Goal: Check status: Check status

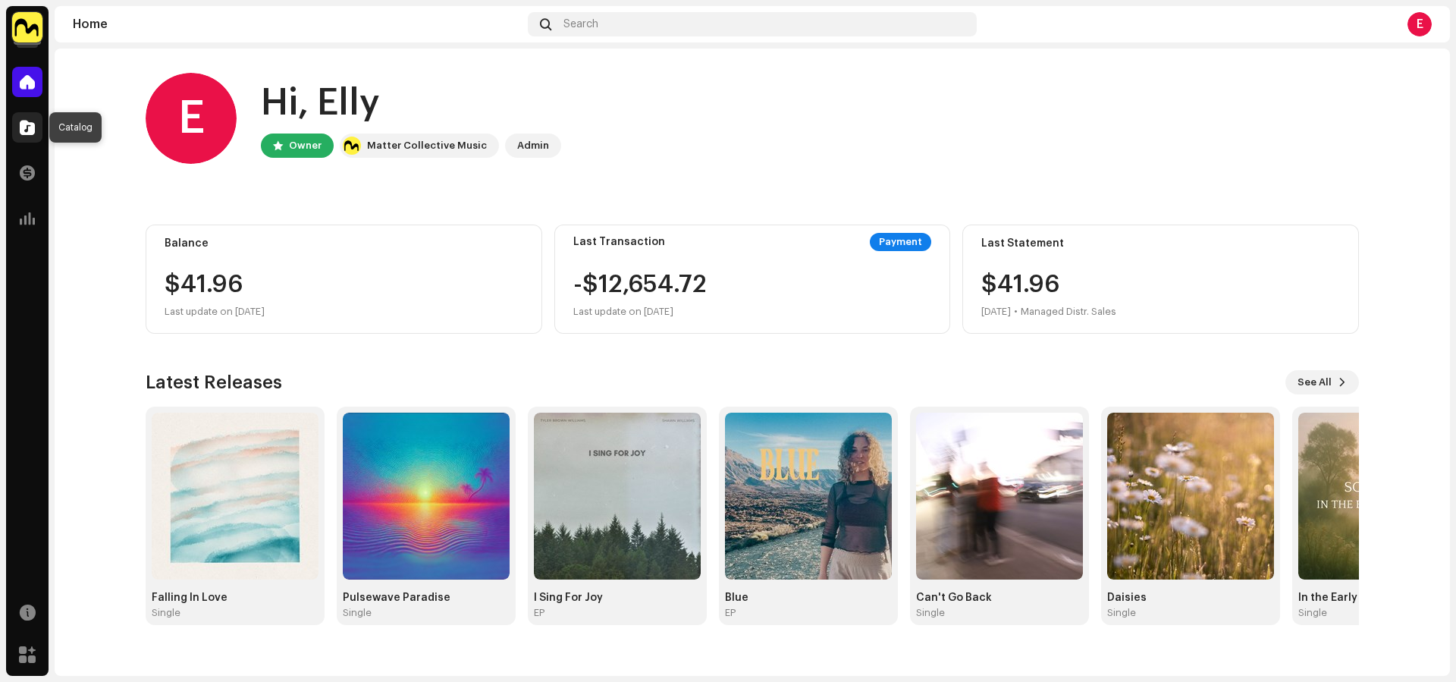
click at [31, 121] on span at bounding box center [27, 127] width 15 height 12
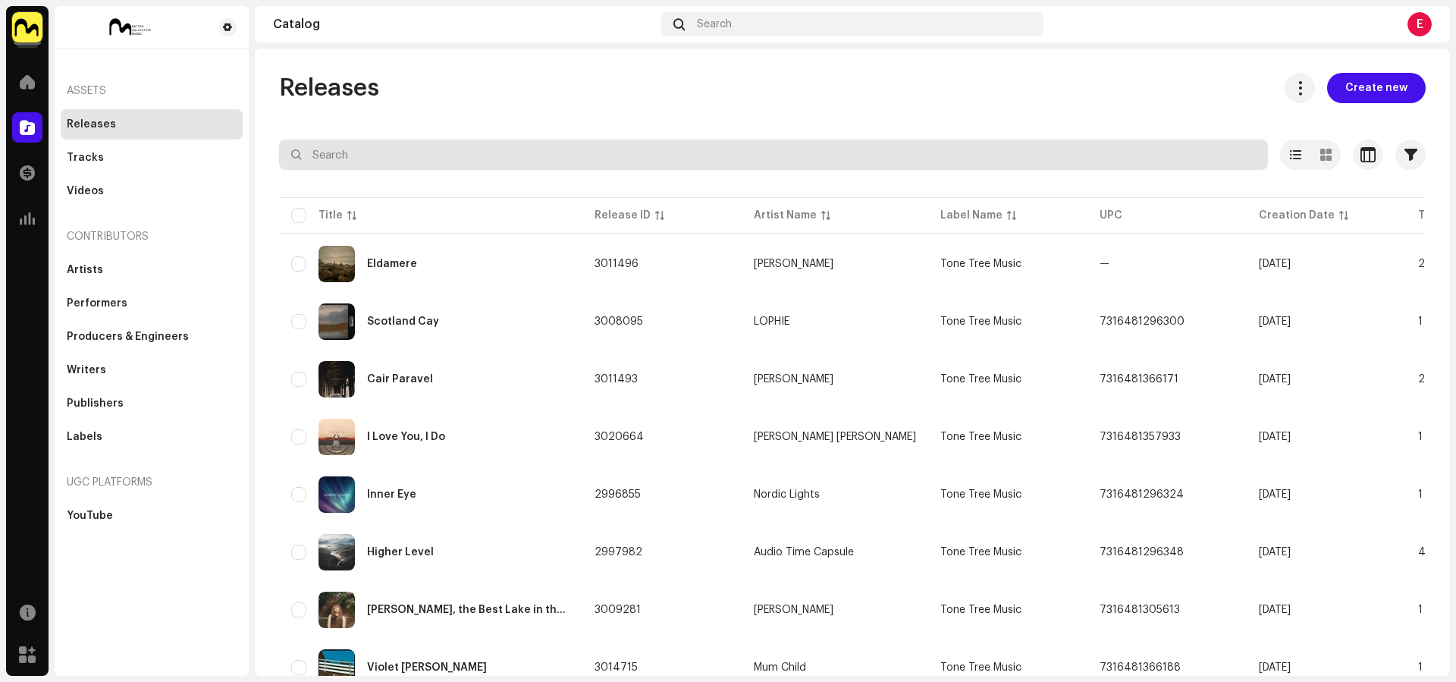
click at [427, 159] on input "text" at bounding box center [773, 155] width 989 height 30
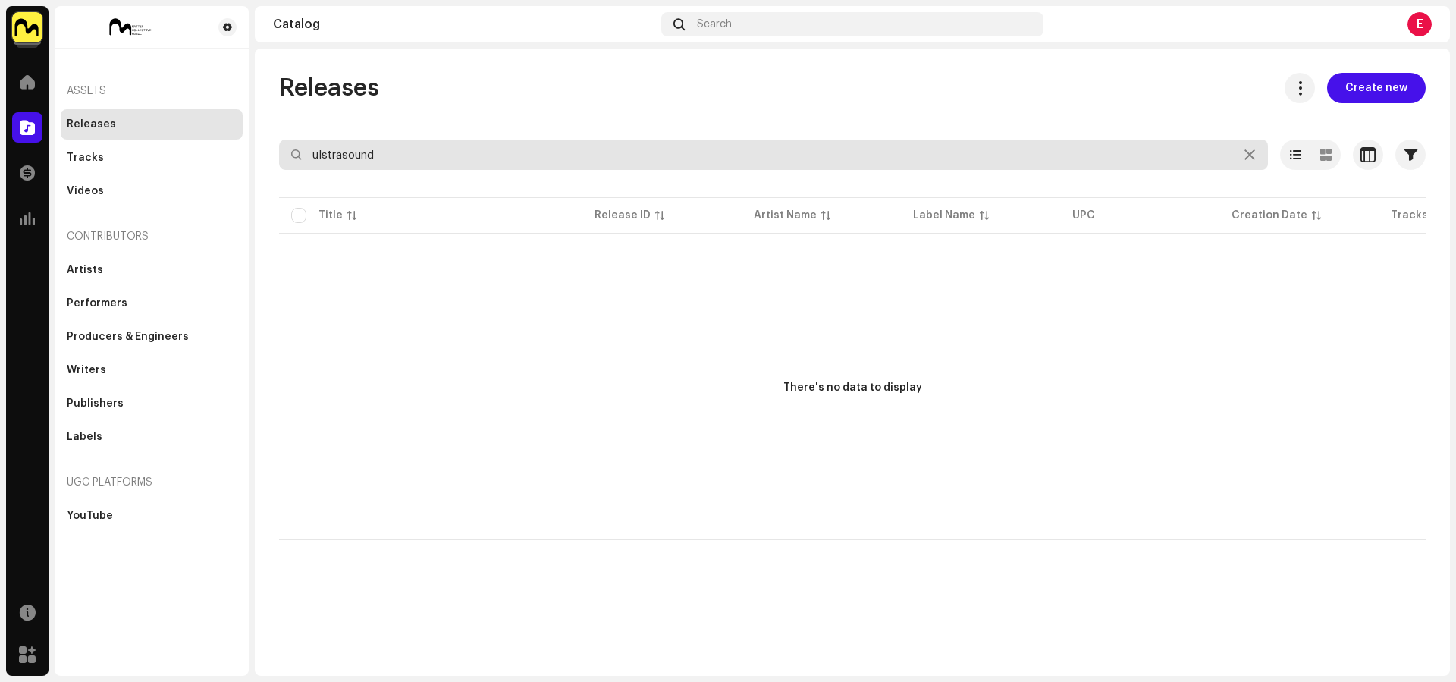
click at [325, 154] on input "ulstrasound" at bounding box center [773, 155] width 989 height 30
type input "ultrasound"
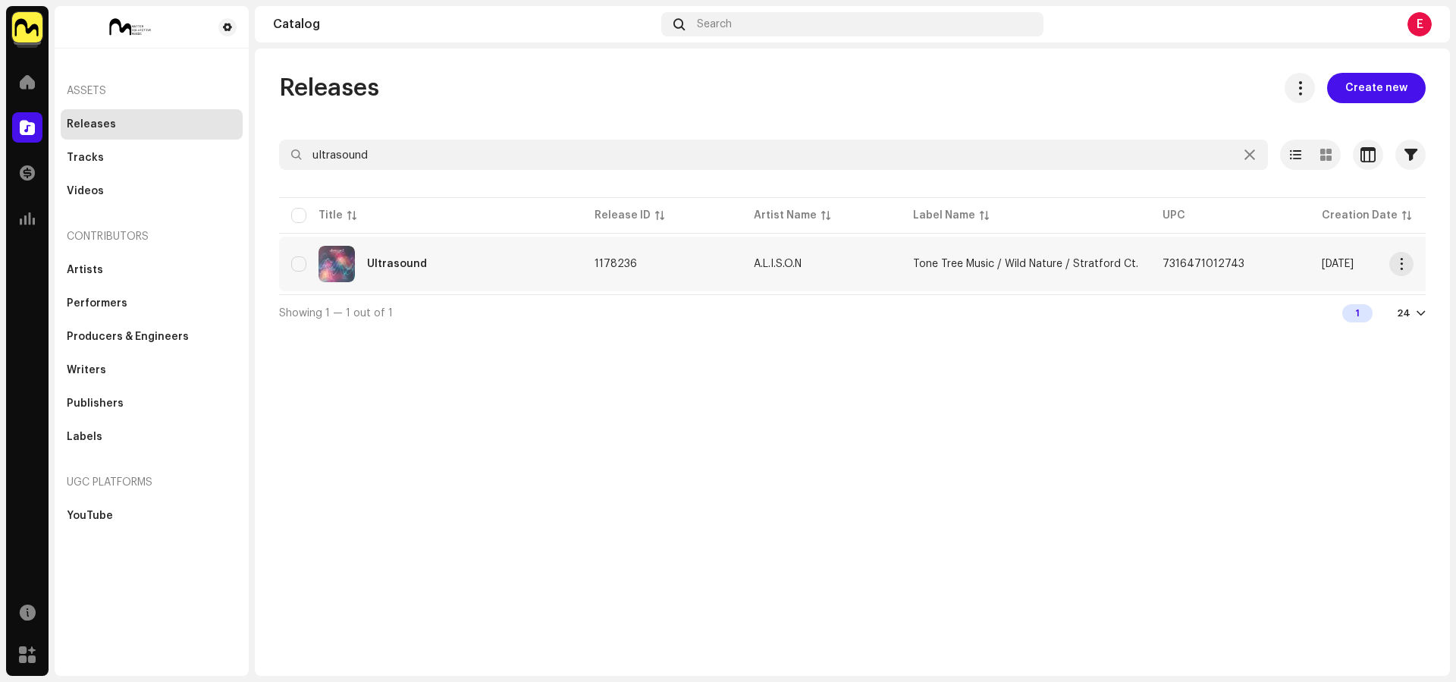
click at [571, 247] on td "Ultrasound" at bounding box center [430, 264] width 303 height 55
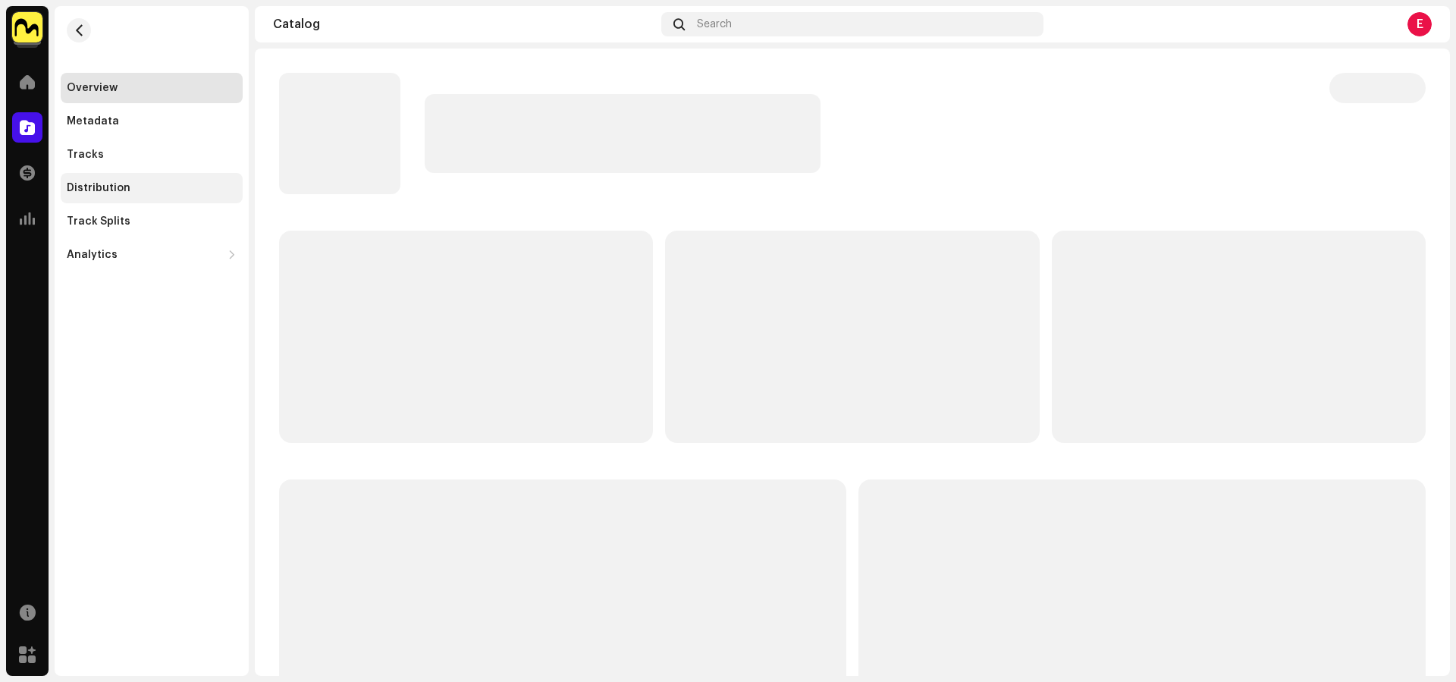
click at [135, 190] on div "Distribution" at bounding box center [152, 188] width 170 height 12
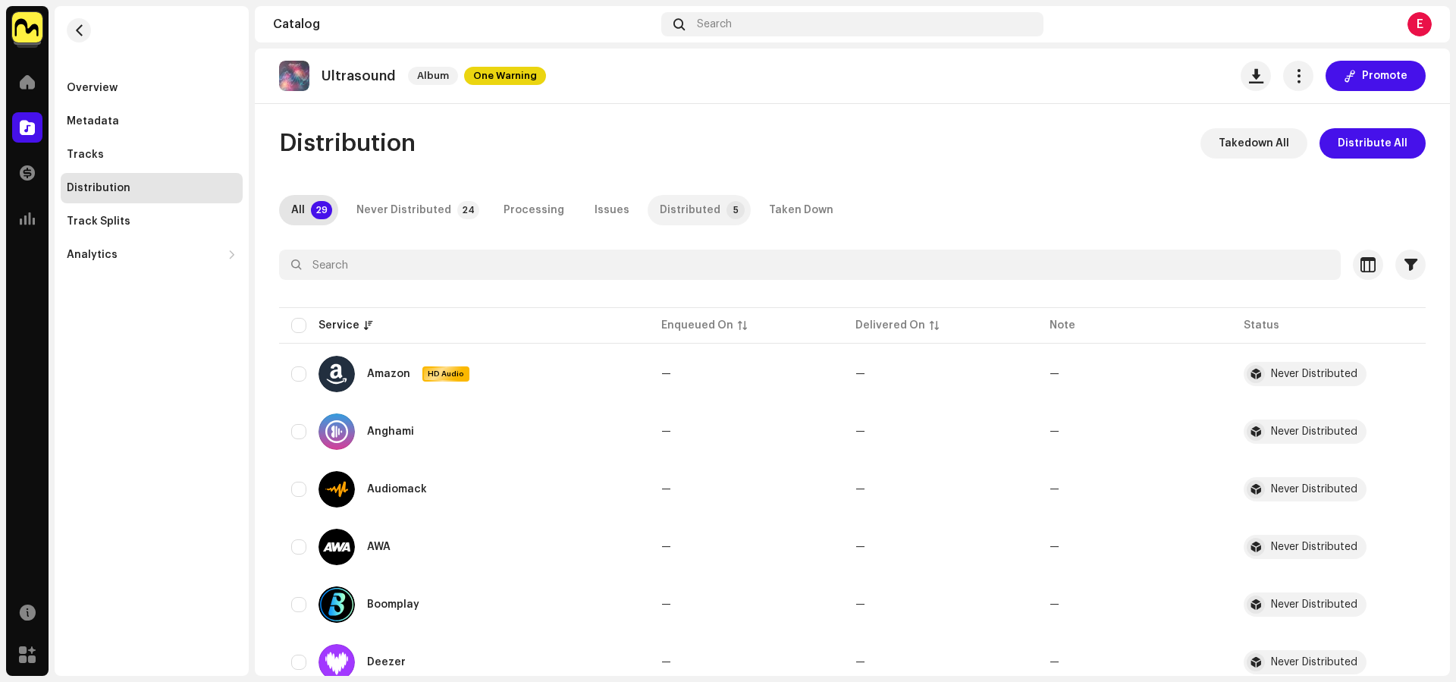
click at [680, 217] on div "Distributed" at bounding box center [690, 210] width 61 height 30
